Goal: Check status: Check status

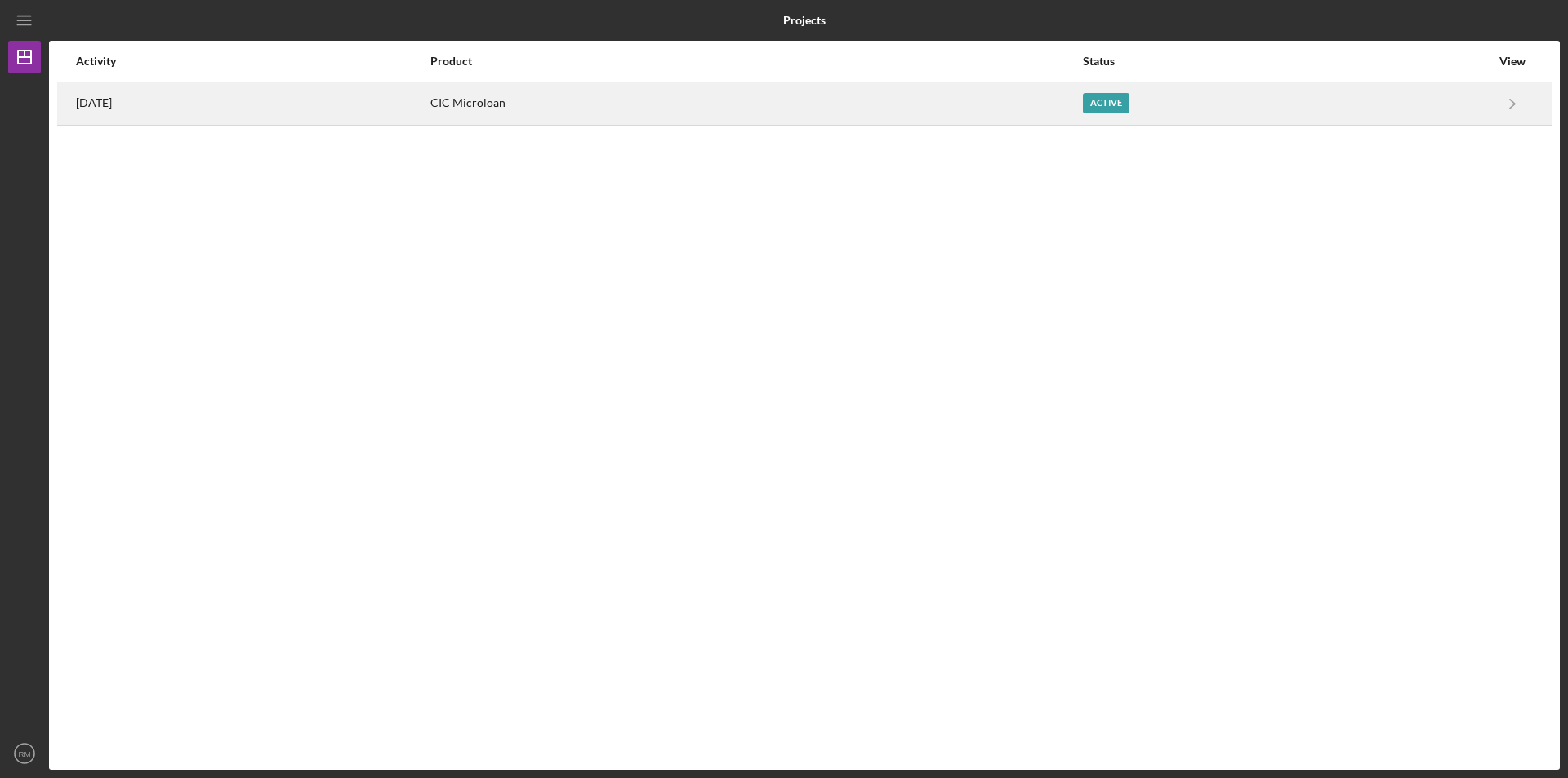
click at [946, 107] on div "CIC Microloan" at bounding box center [755, 103] width 650 height 40
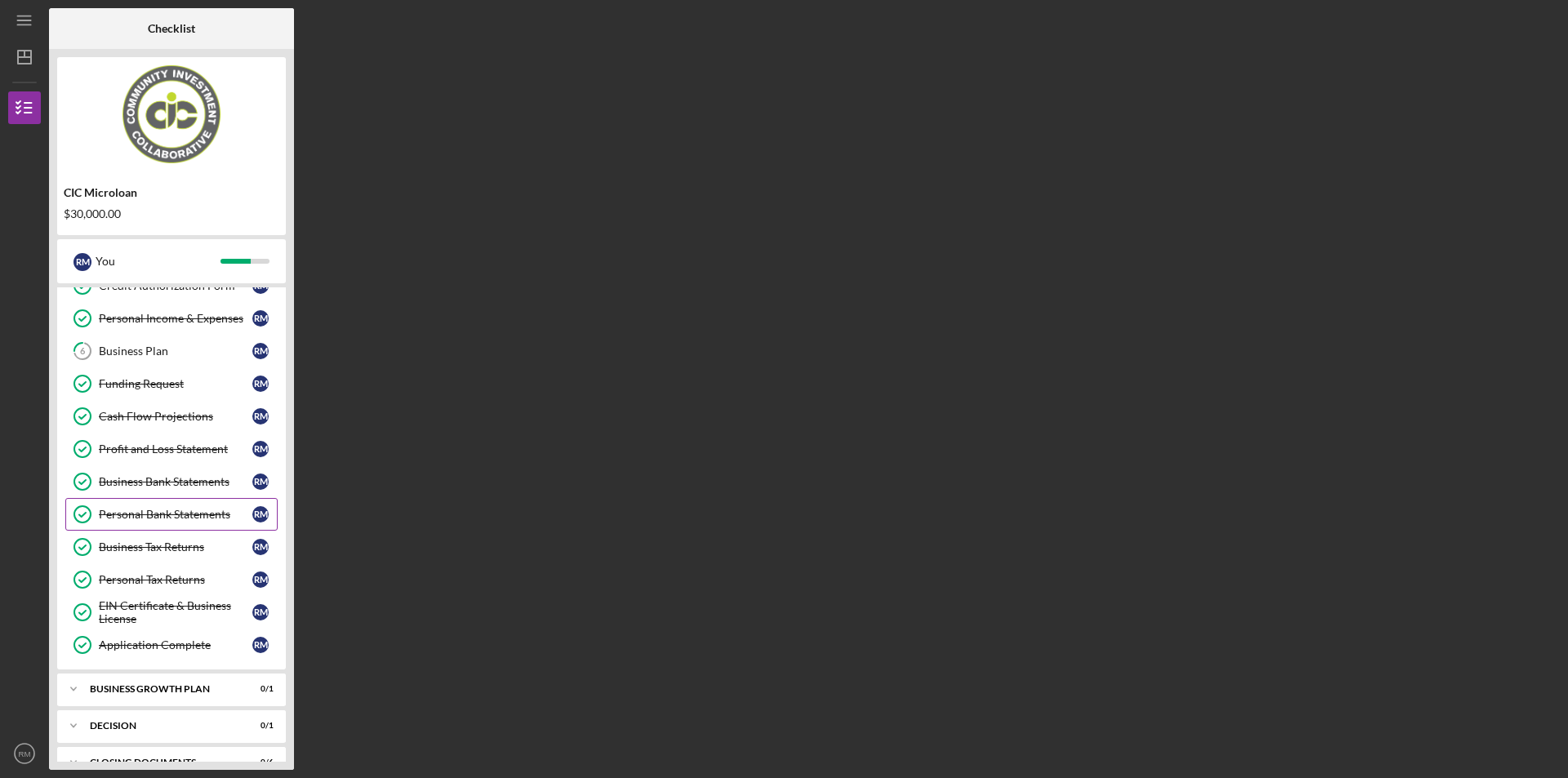
scroll to position [176, 0]
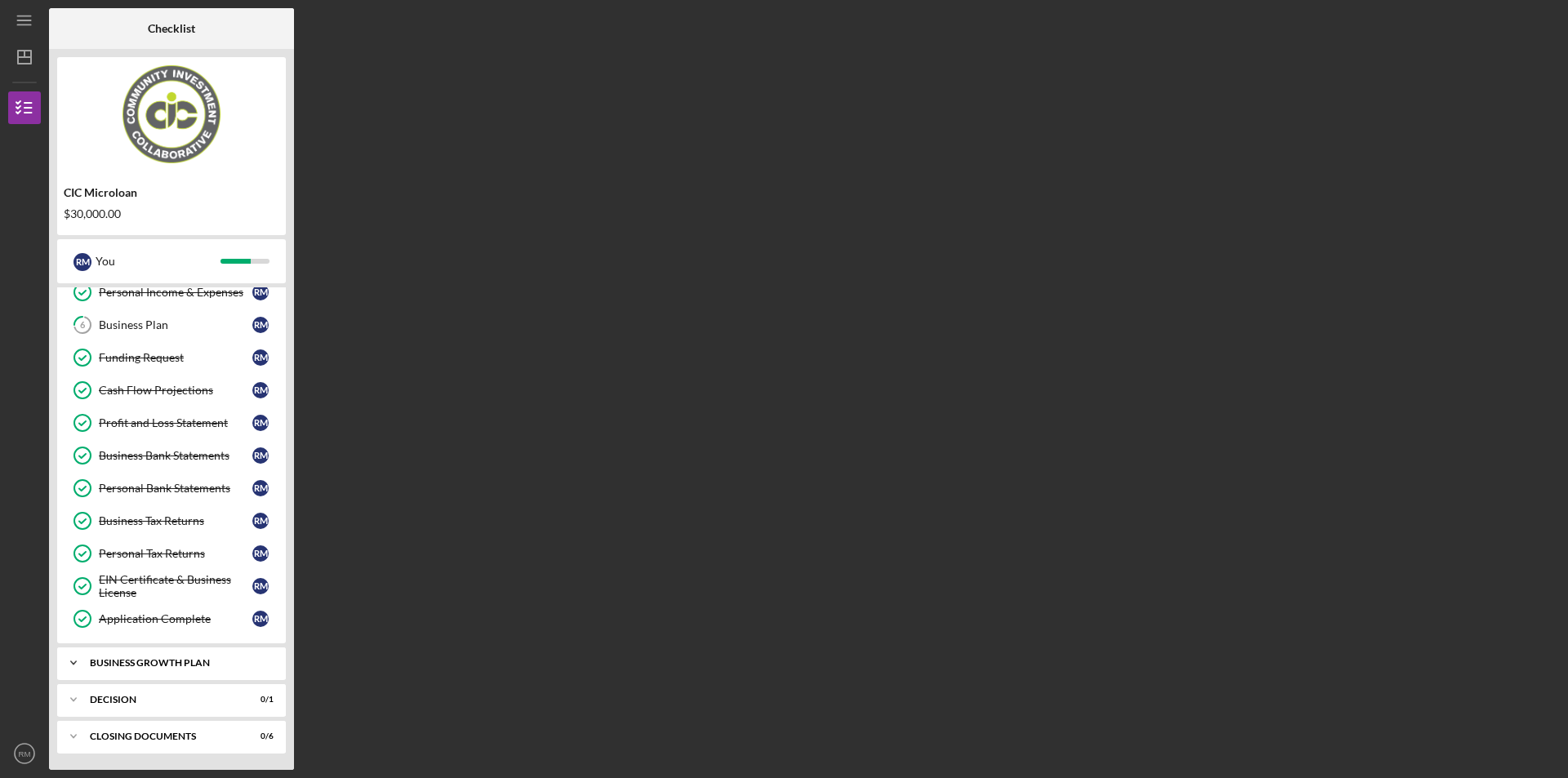
click at [215, 658] on div "Business Growth Plan" at bounding box center [177, 663] width 176 height 9
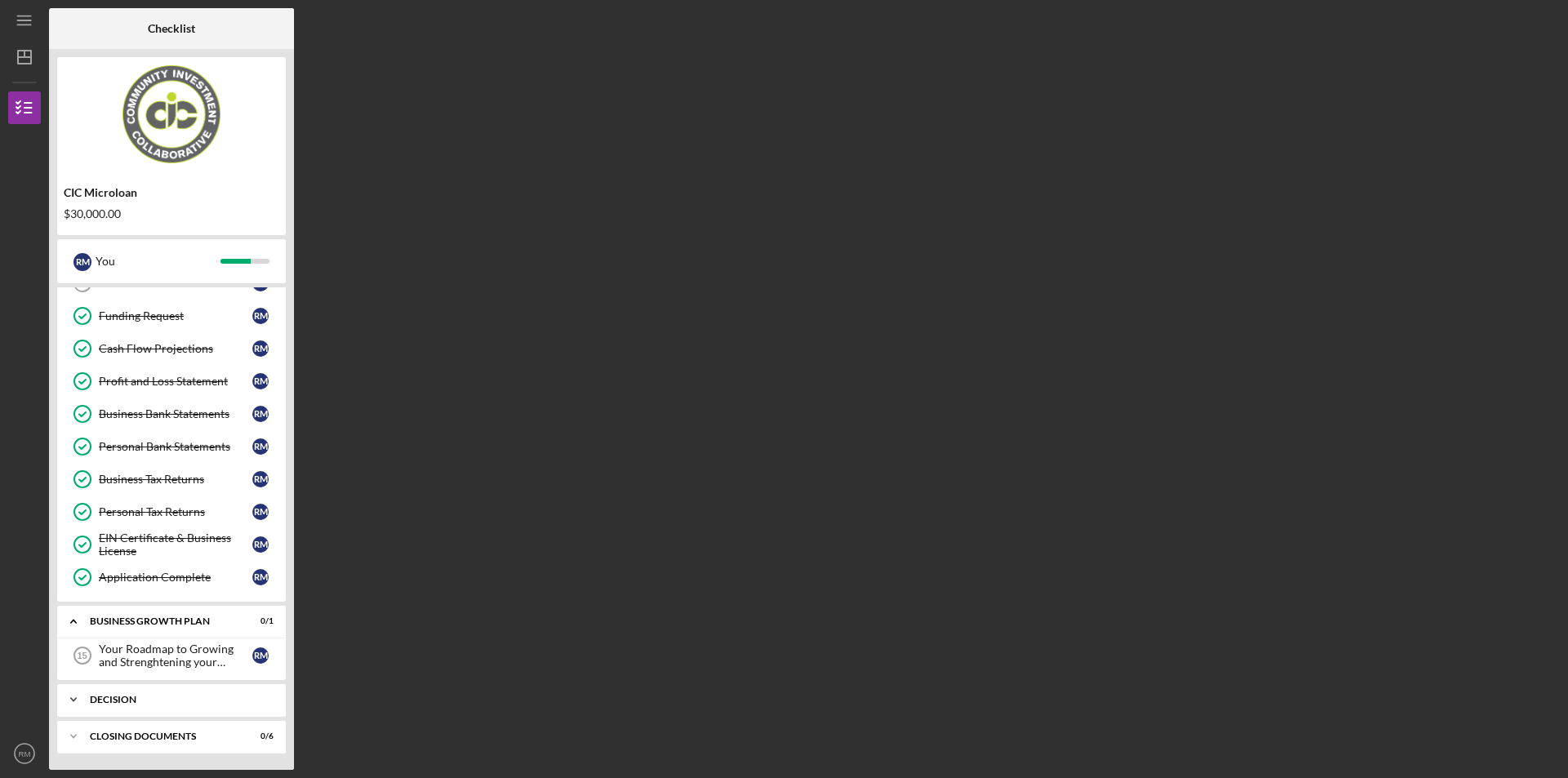
click at [195, 712] on div "Icon/Expander Decision 0 / 1" at bounding box center [171, 700] width 228 height 33
